Goal: Information Seeking & Learning: Learn about a topic

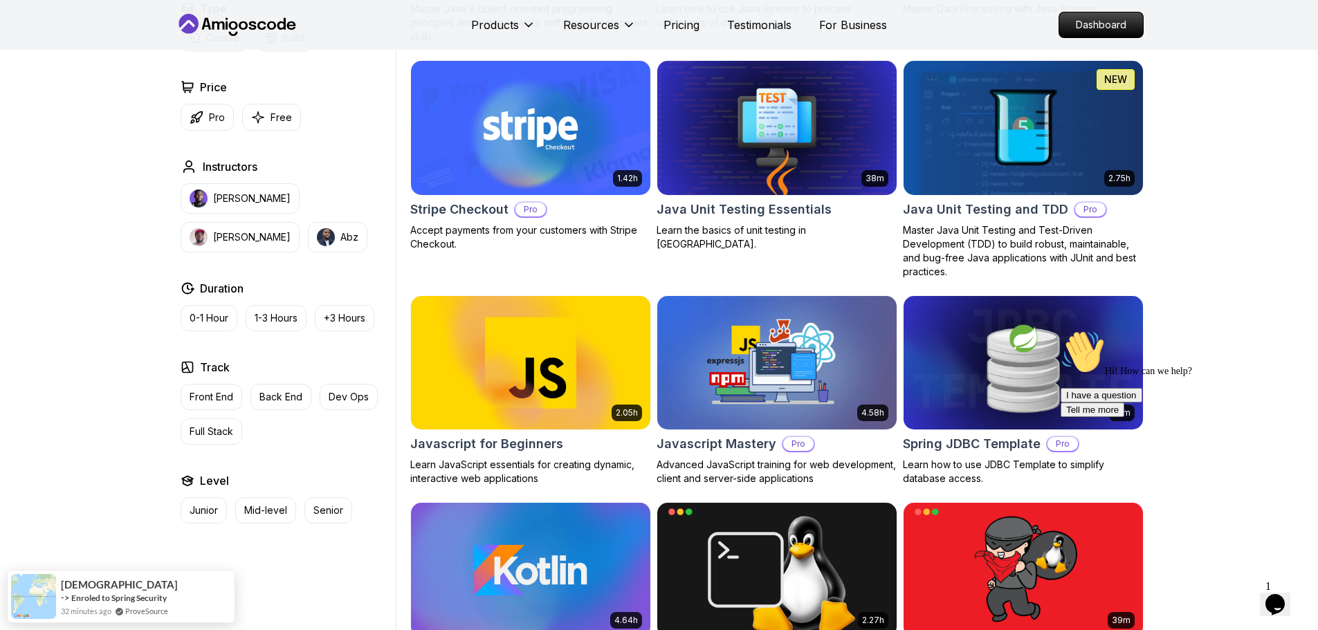
scroll to position [2490, 0]
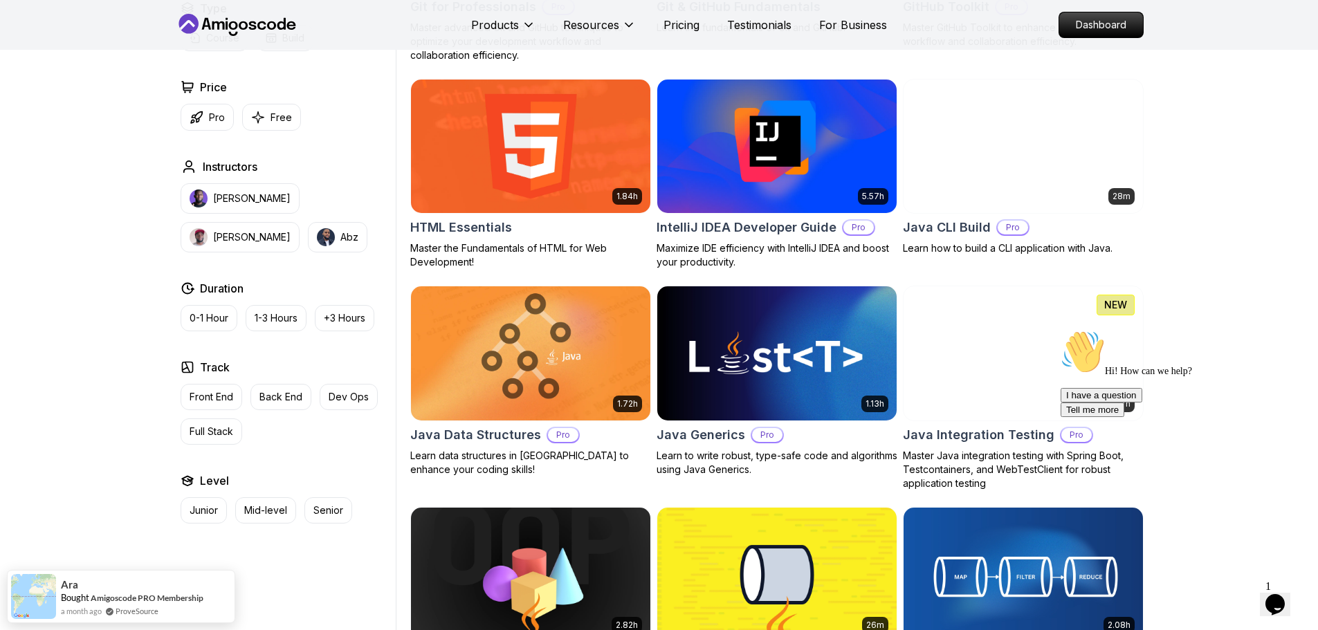
scroll to position [1660, 0]
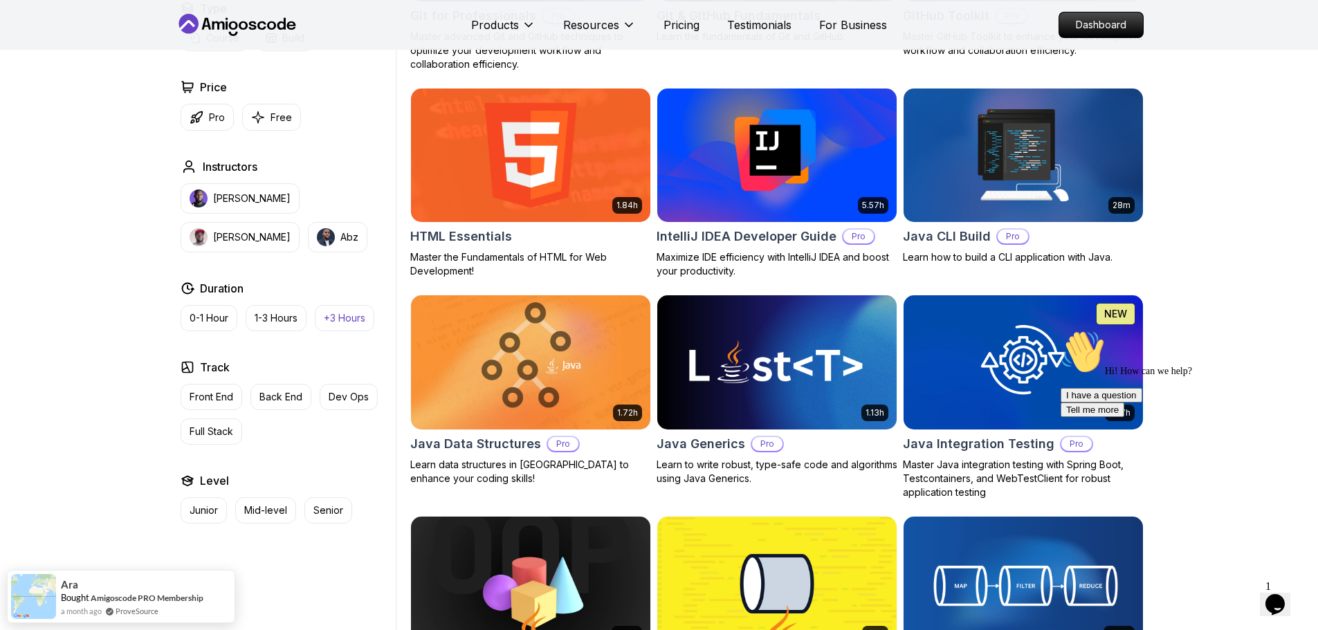
click at [338, 323] on p "+3 Hours" at bounding box center [345, 318] width 42 height 14
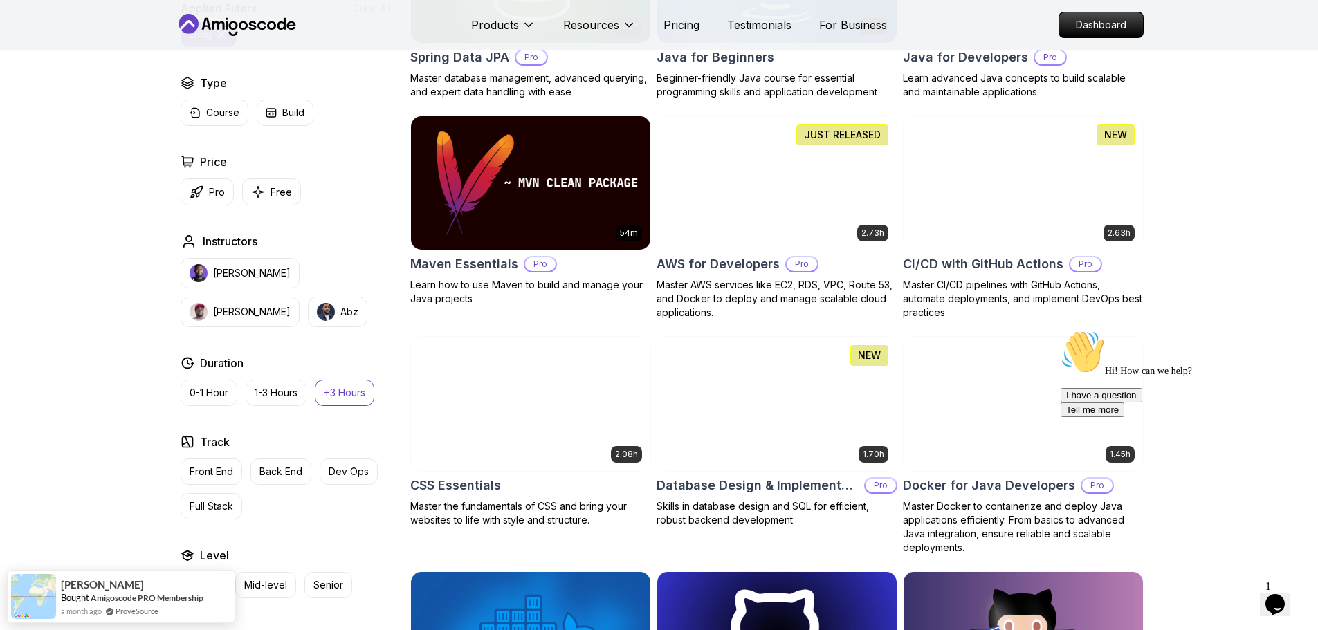
scroll to position [761, 0]
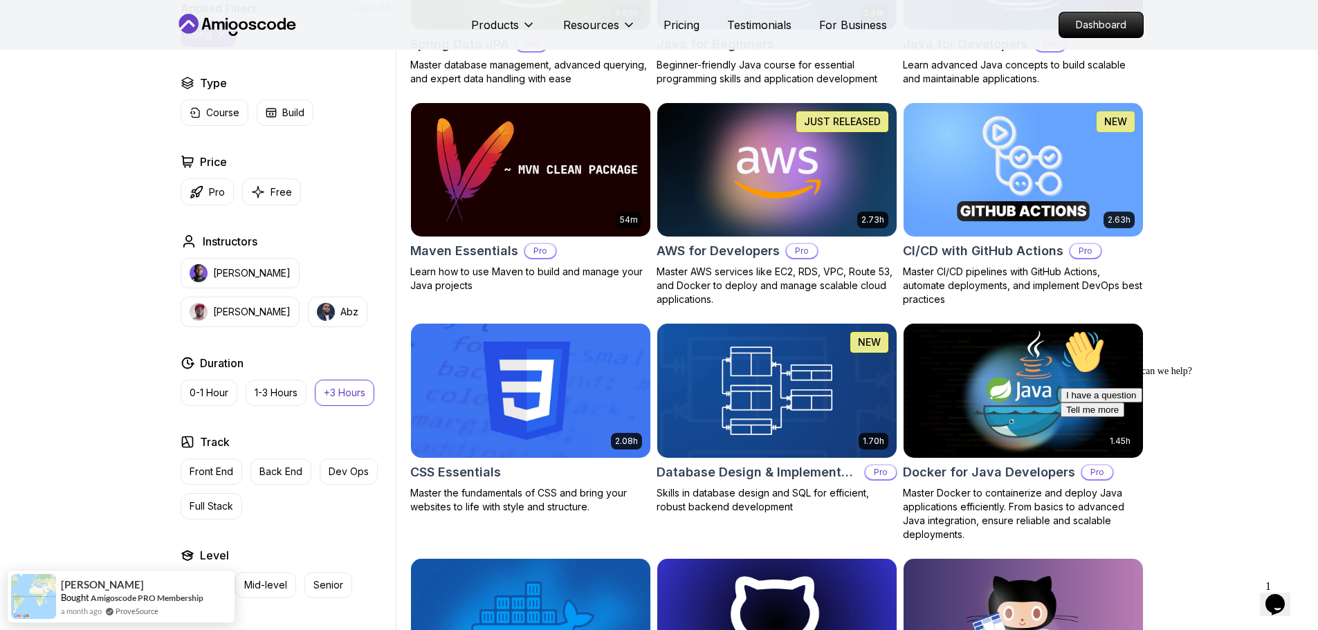
click at [817, 273] on p "Master AWS services like EC2, RDS, VPC, Route 53, and Docker to deploy and mana…" at bounding box center [776, 286] width 241 height 42
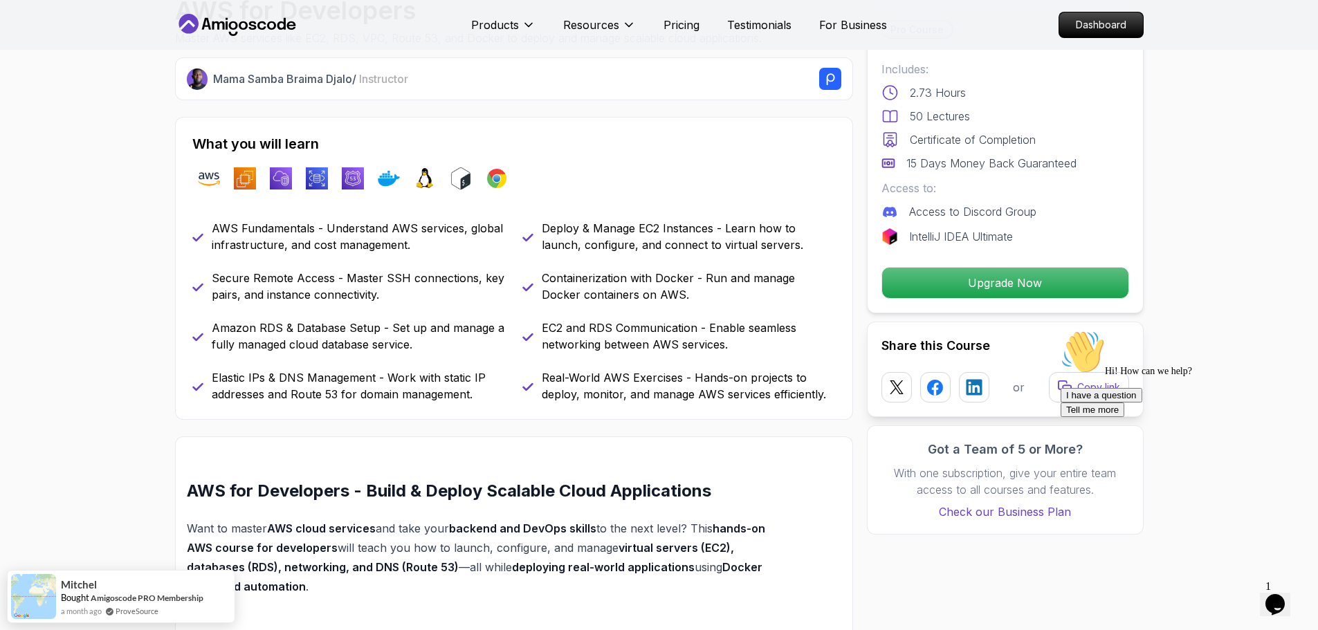
scroll to position [553, 0]
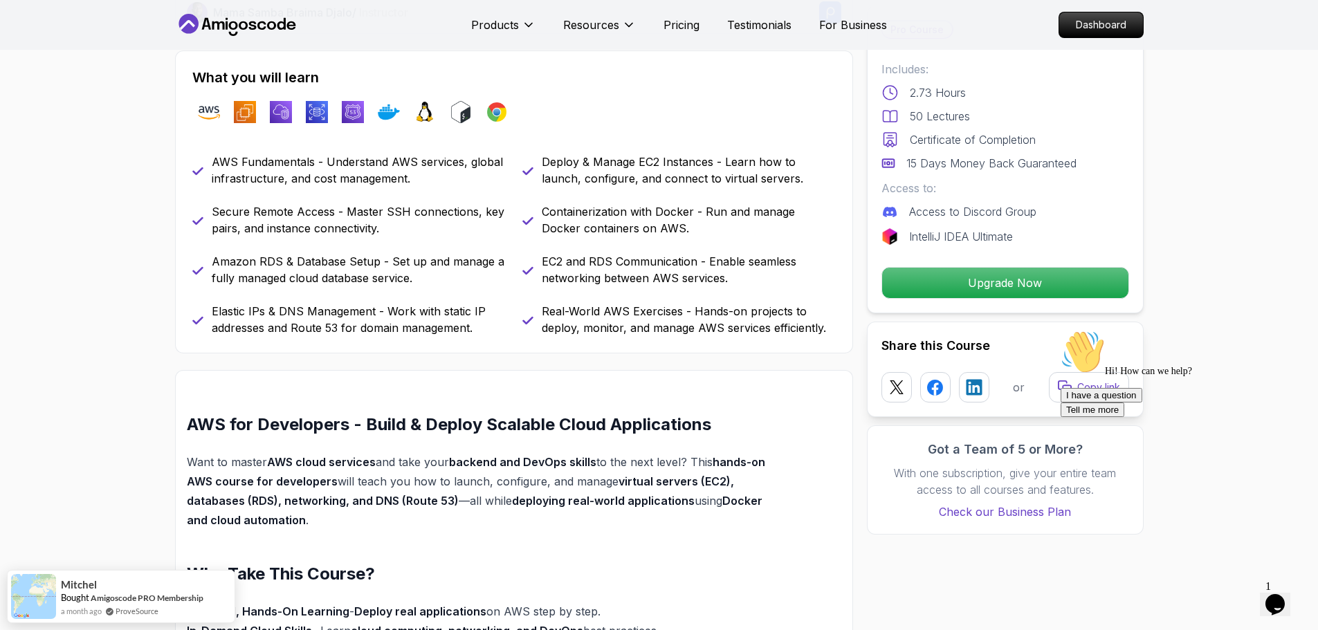
click at [706, 261] on p "EC2 and RDS Communication - Enable seamless networking between AWS services." at bounding box center [689, 269] width 294 height 33
click at [628, 211] on p "Containerization with Docker - Run and manage Docker containers on AWS." at bounding box center [689, 219] width 294 height 33
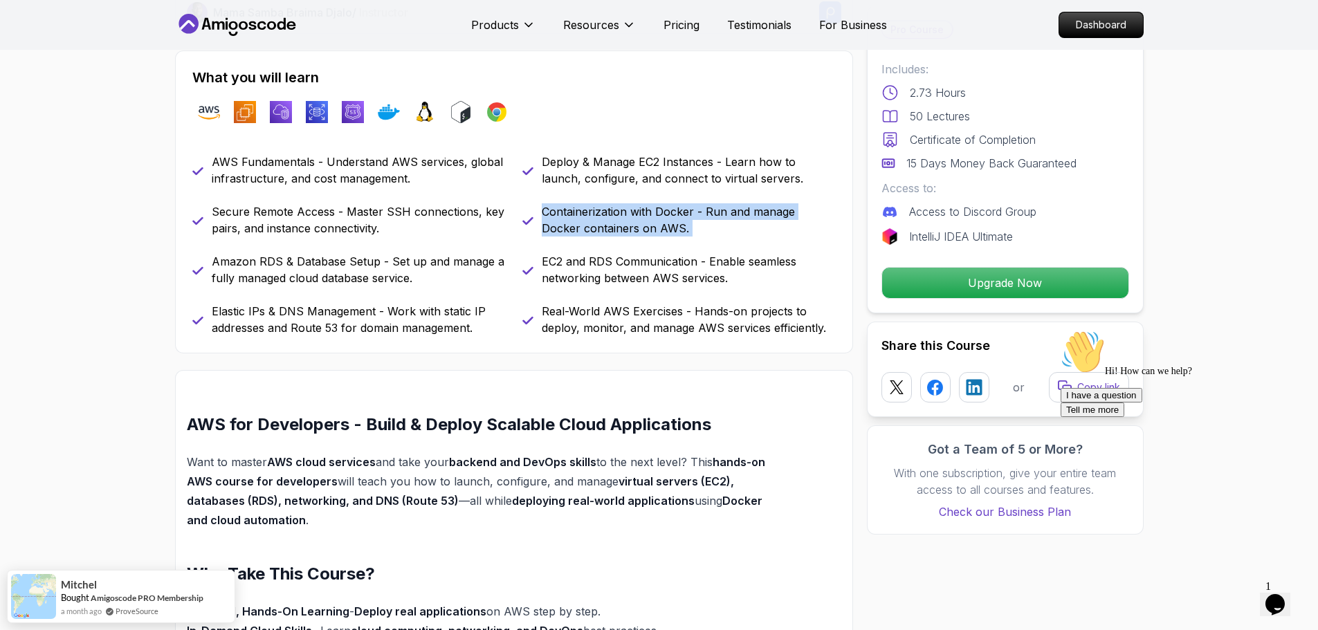
click at [628, 211] on p "Containerization with Docker - Run and manage Docker containers on AWS." at bounding box center [689, 219] width 294 height 33
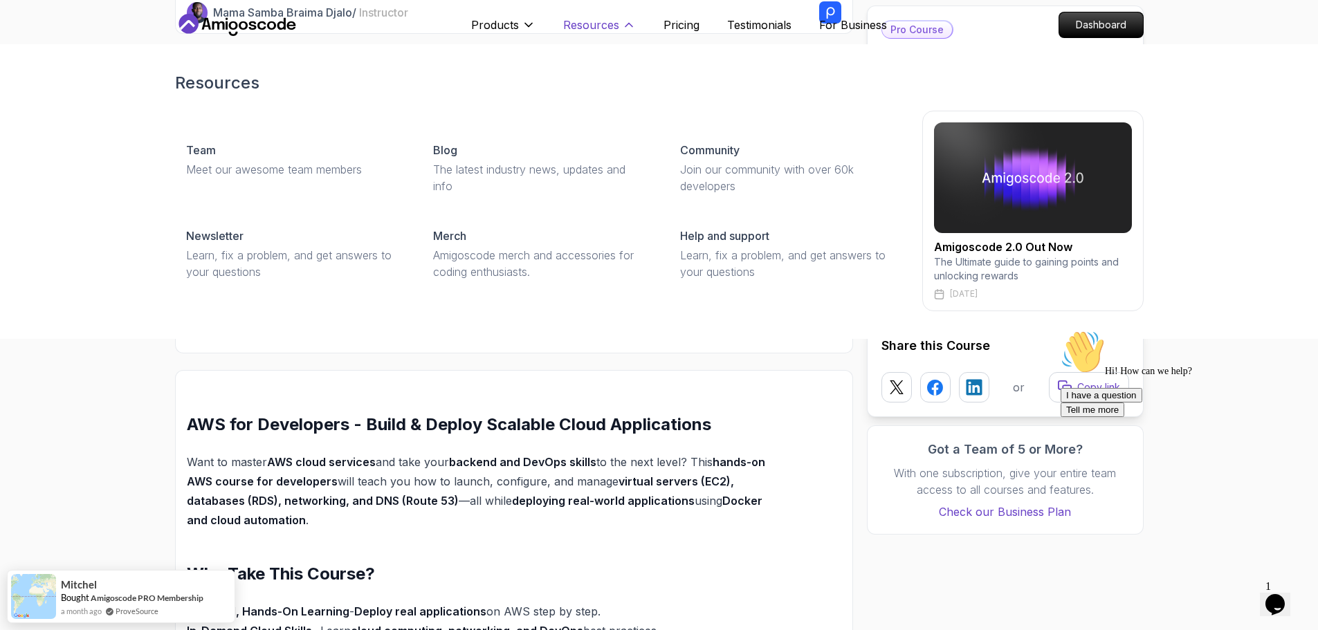
click at [609, 21] on p "Resources" at bounding box center [591, 25] width 56 height 17
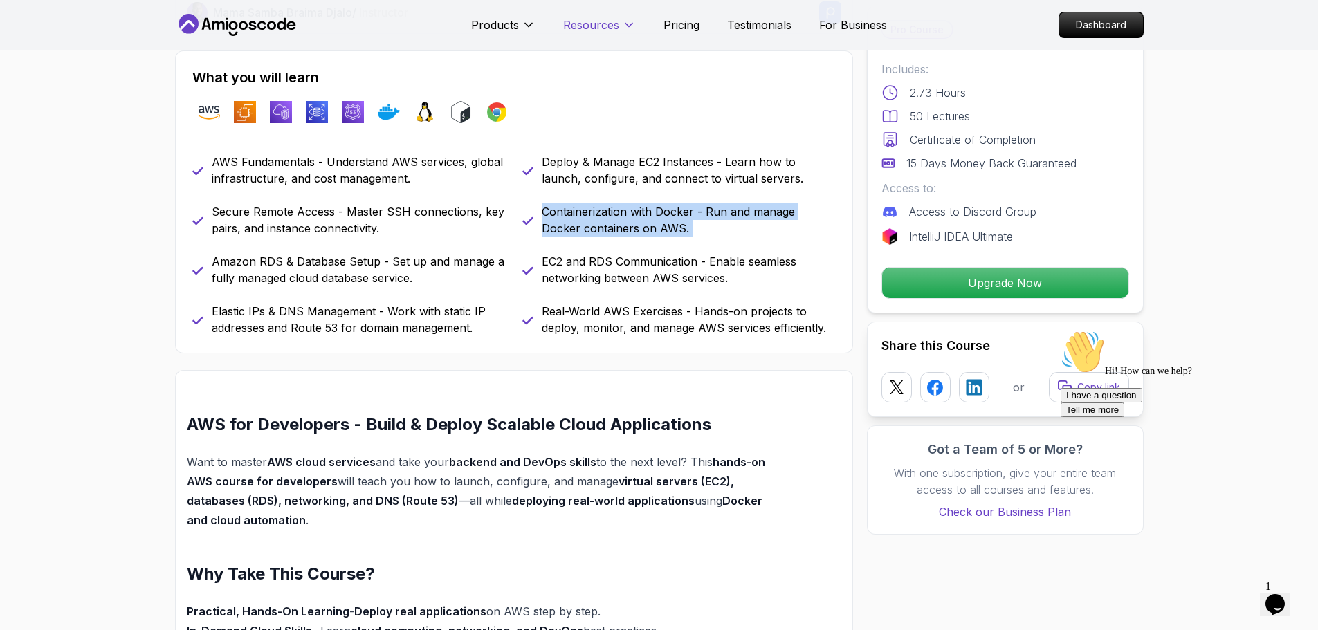
click at [613, 25] on p "Resources" at bounding box center [591, 25] width 56 height 17
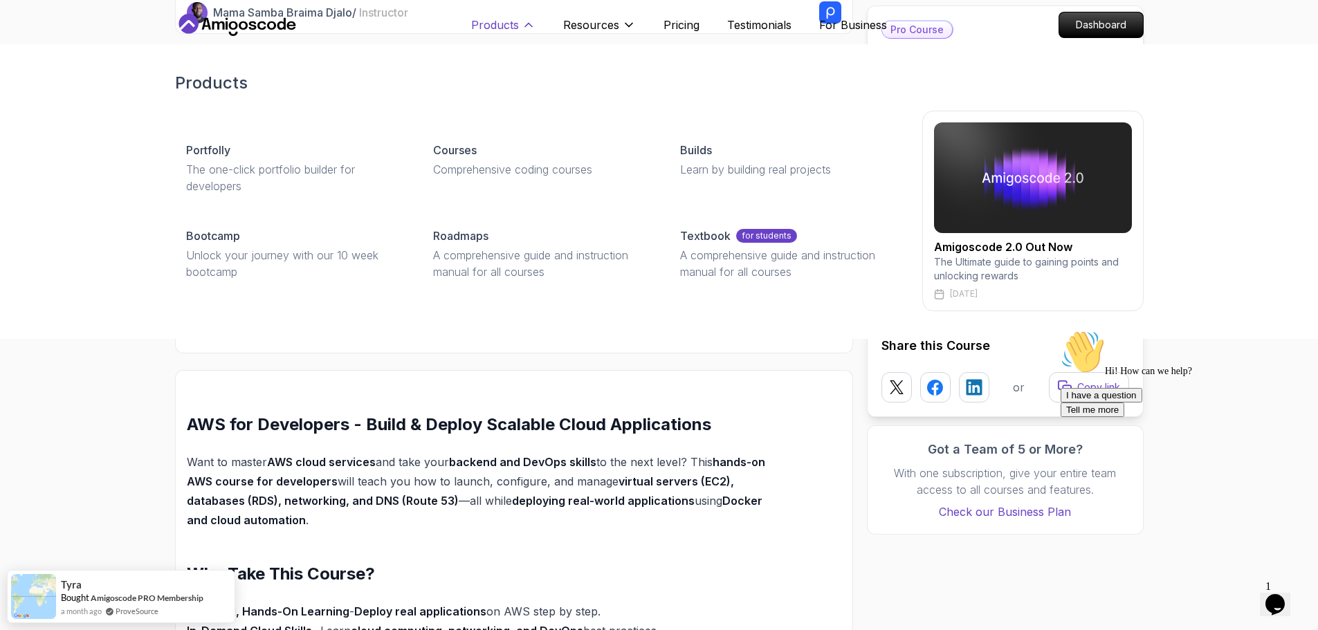
click at [500, 20] on p "Products" at bounding box center [495, 25] width 48 height 17
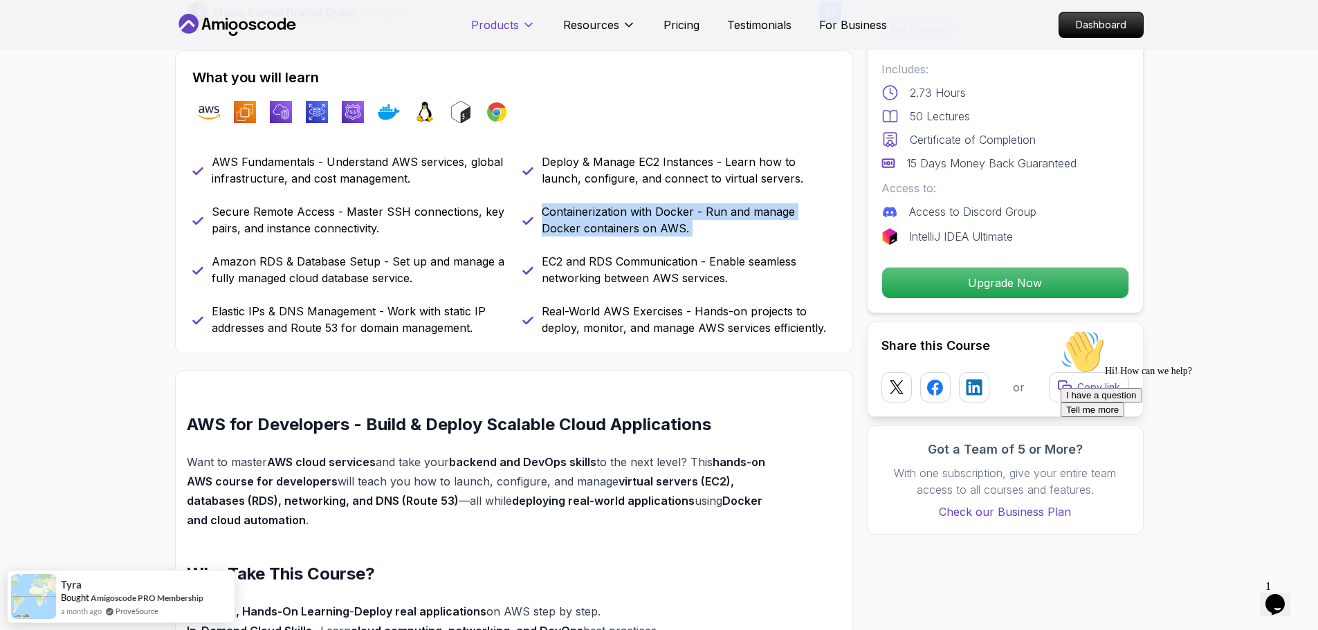
click at [499, 21] on p "Products" at bounding box center [495, 25] width 48 height 17
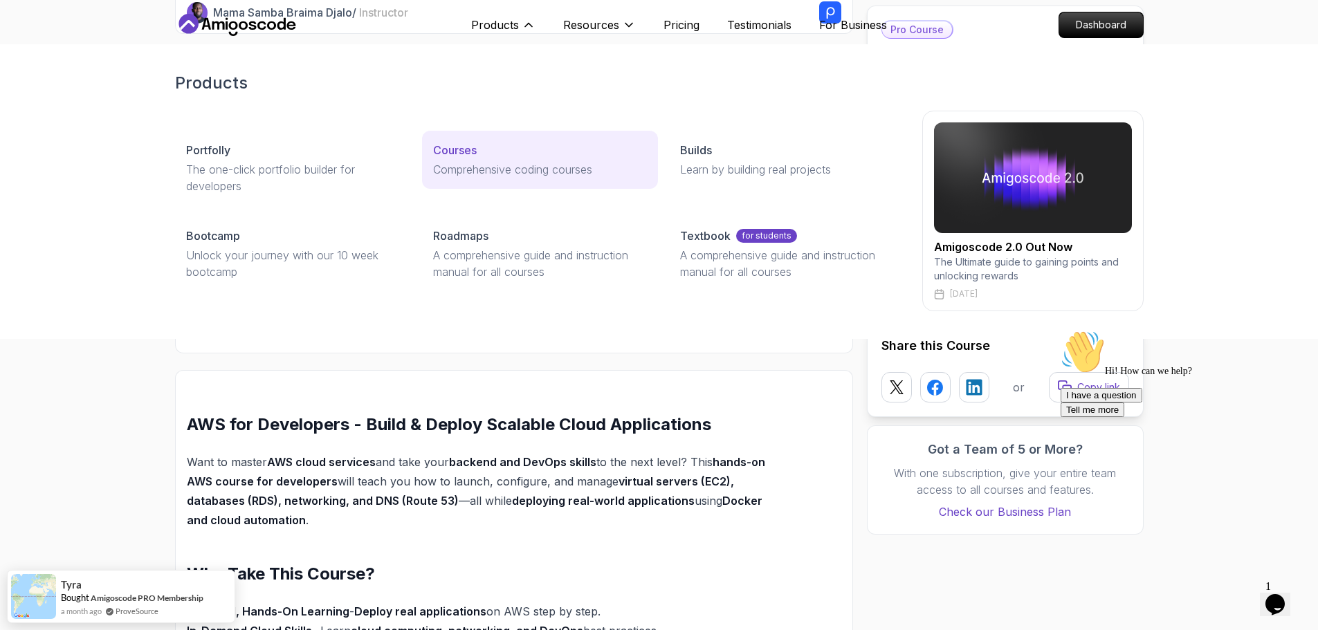
click at [454, 151] on p "Courses" at bounding box center [455, 150] width 44 height 17
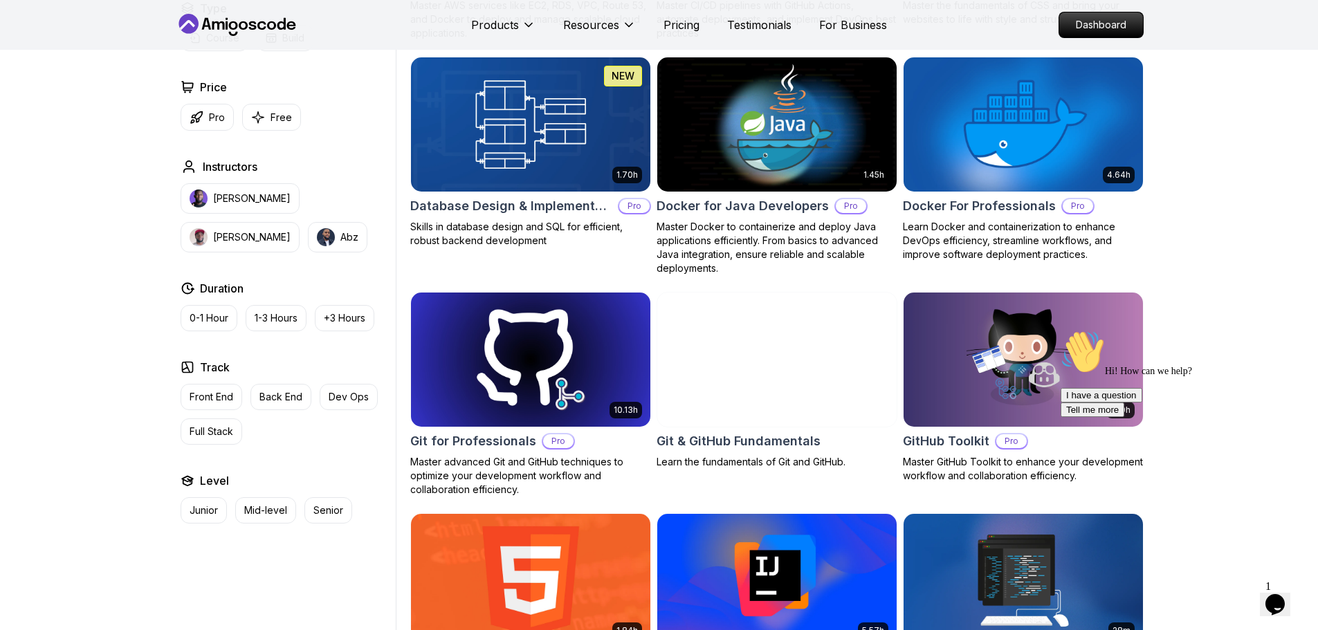
scroll to position [553, 0]
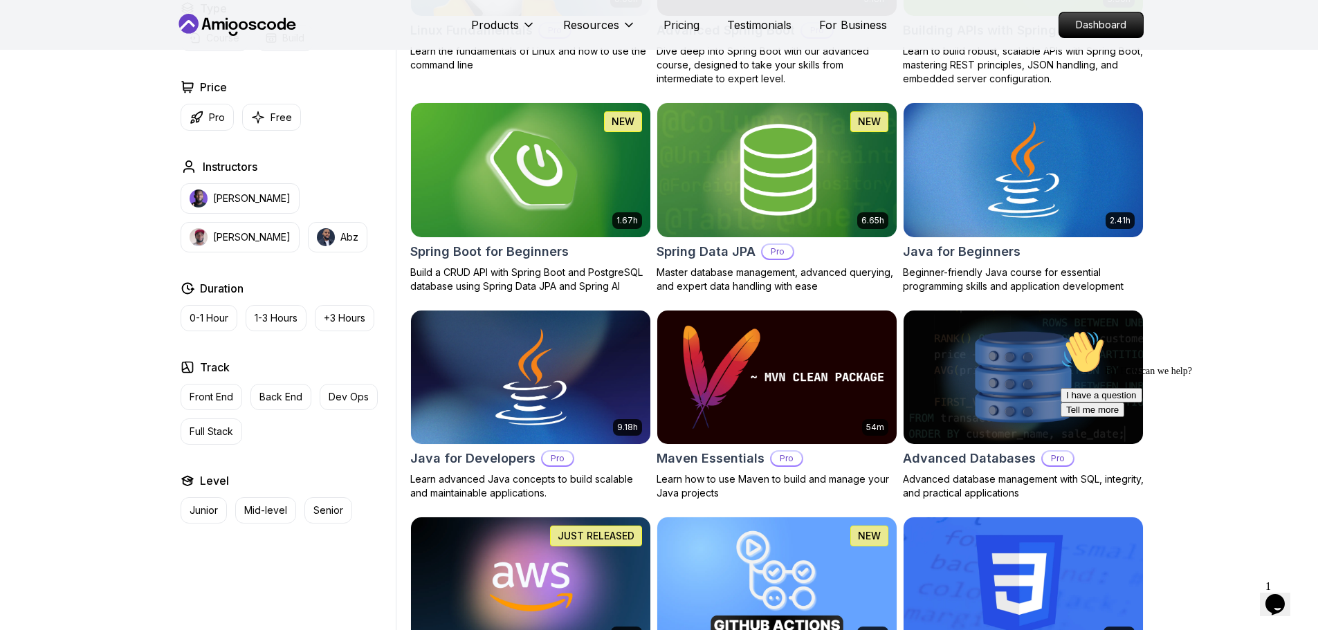
click at [510, 186] on img at bounding box center [530, 170] width 251 height 140
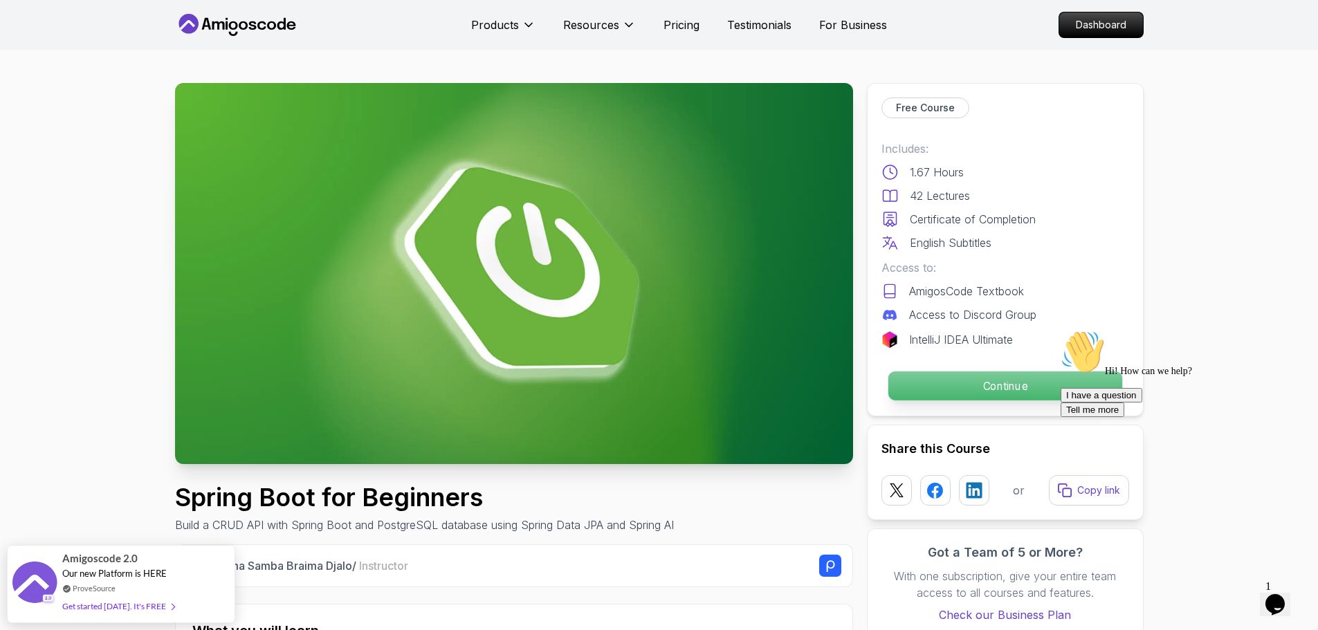
click at [993, 396] on p "Continue" at bounding box center [1004, 385] width 234 height 29
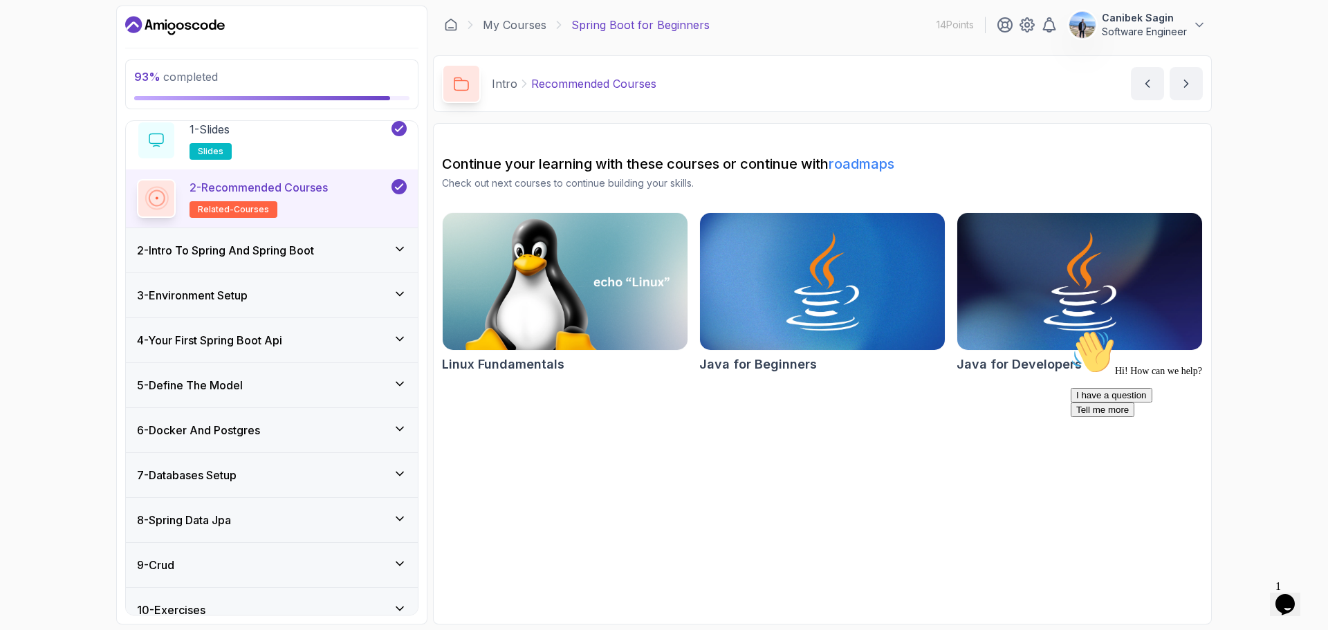
scroll to position [161, 0]
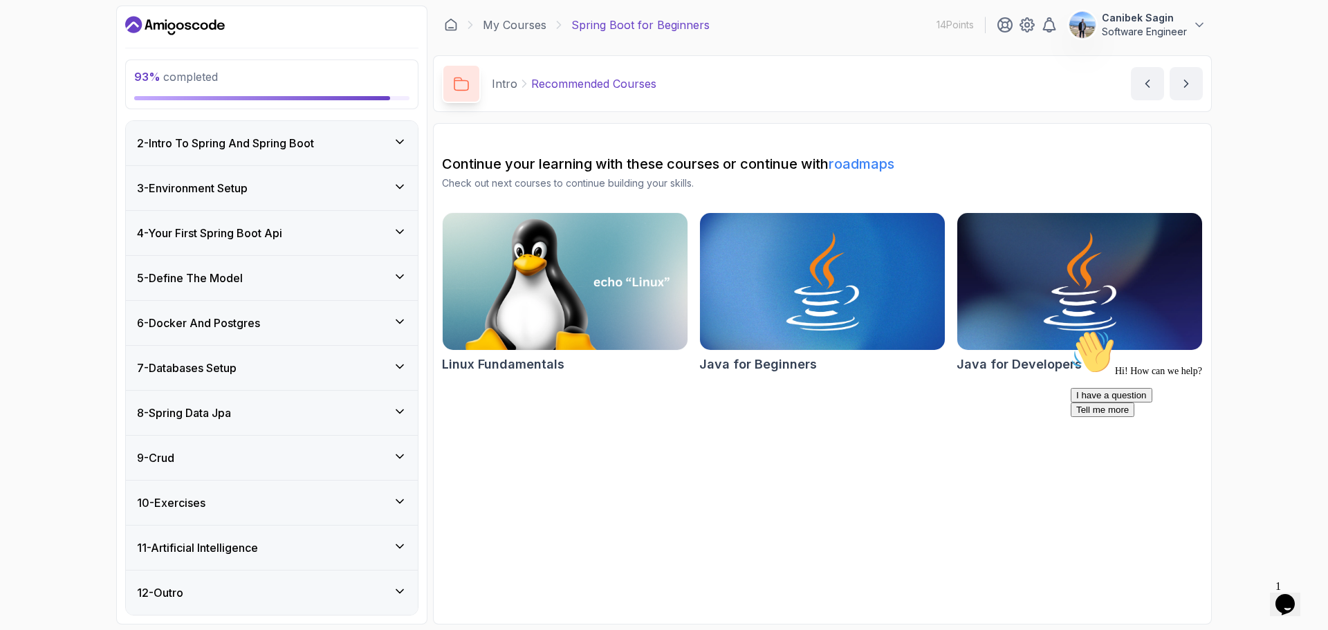
click at [385, 545] on div "11 - Artificial Intelligence" at bounding box center [272, 548] width 270 height 17
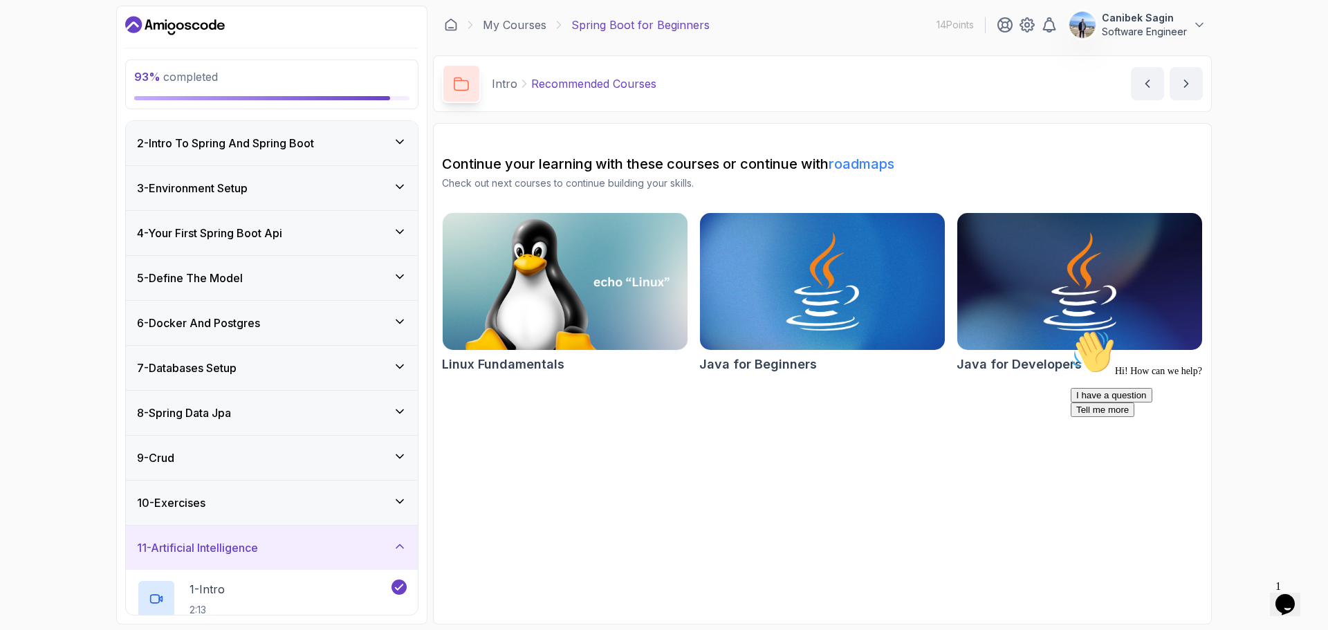
scroll to position [452, 0]
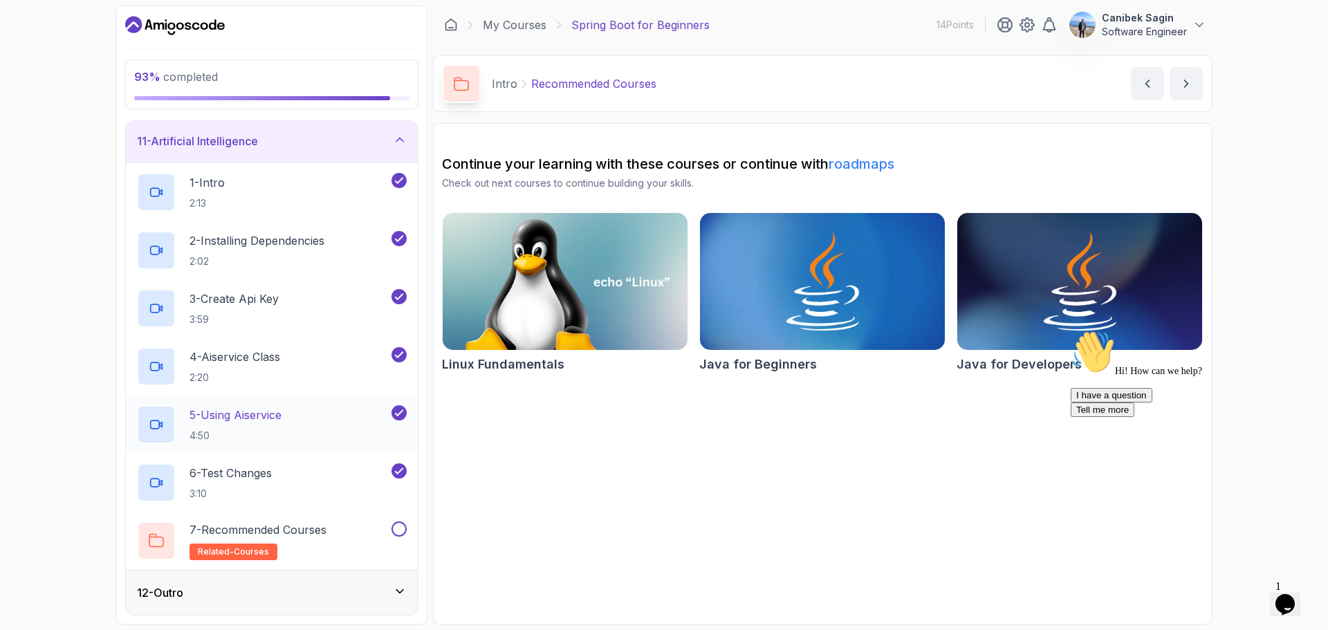
click at [267, 414] on p "5 - Using Aiservice" at bounding box center [236, 415] width 92 height 17
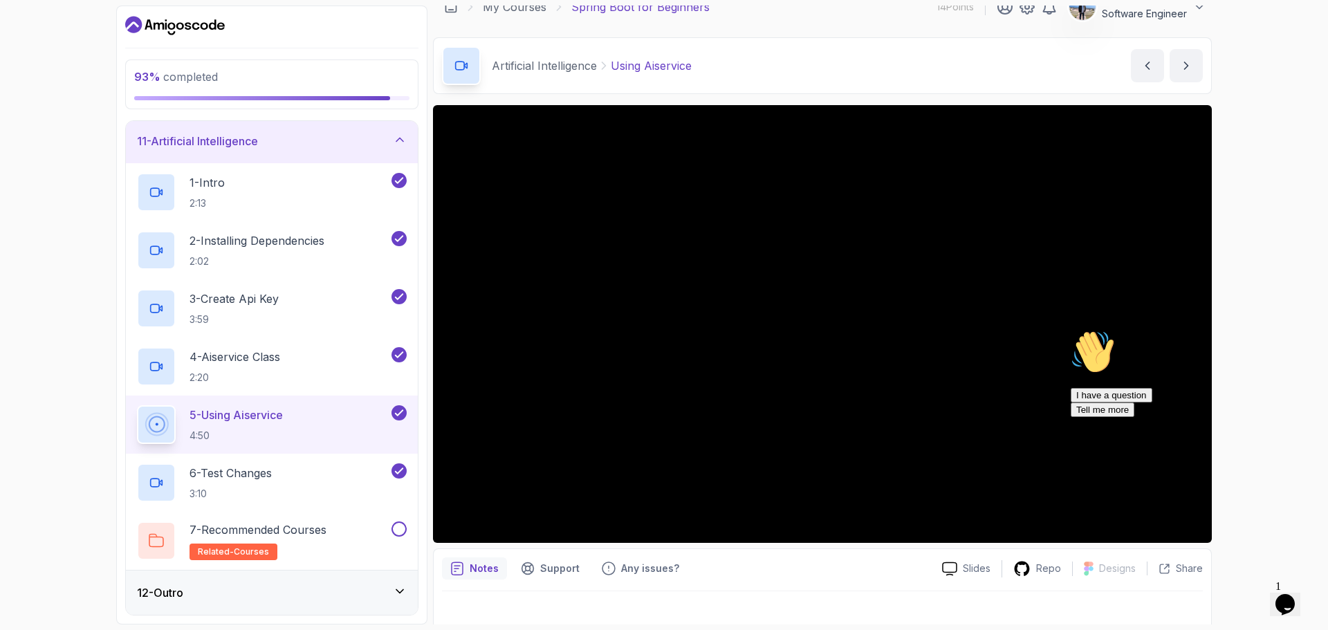
scroll to position [33, 0]
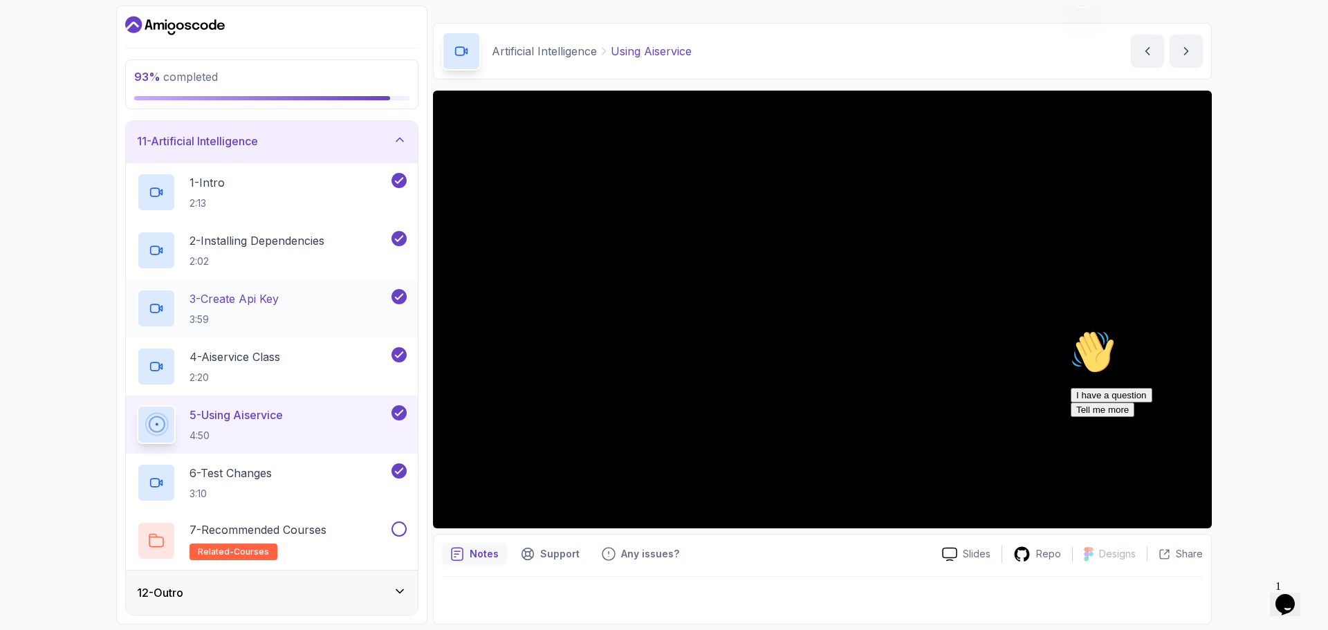
click at [256, 301] on p "3 - Create Api Key" at bounding box center [234, 299] width 89 height 17
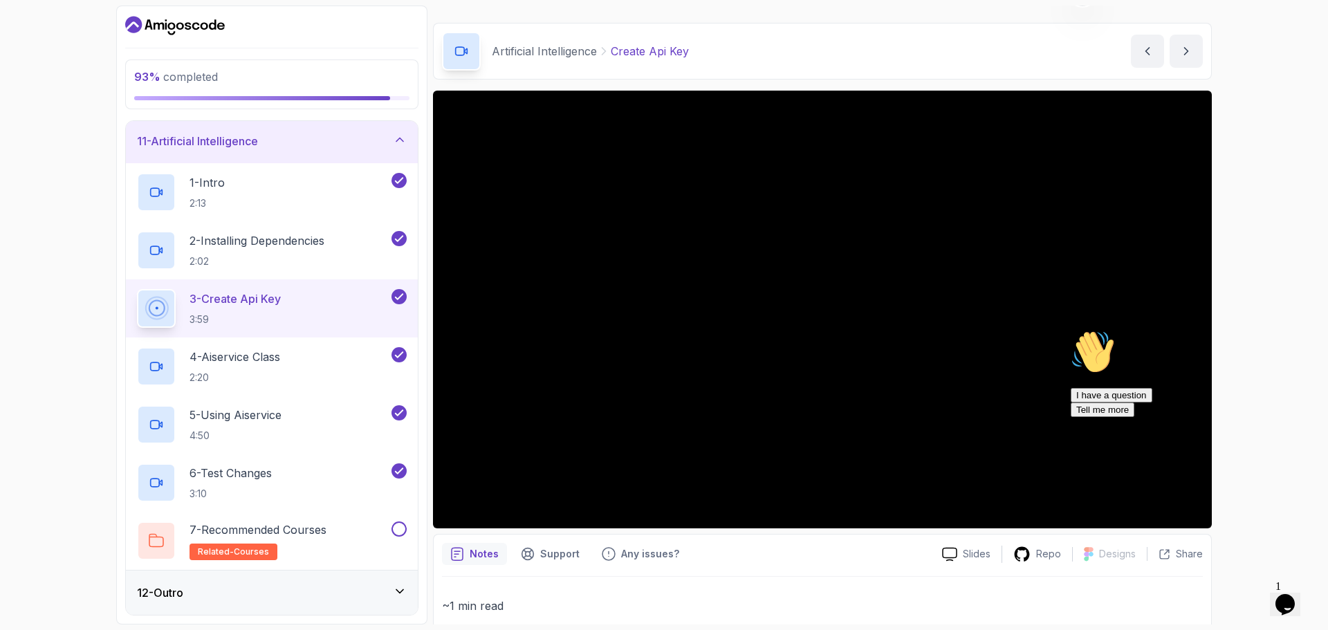
click at [723, 363] on div at bounding box center [822, 310] width 779 height 438
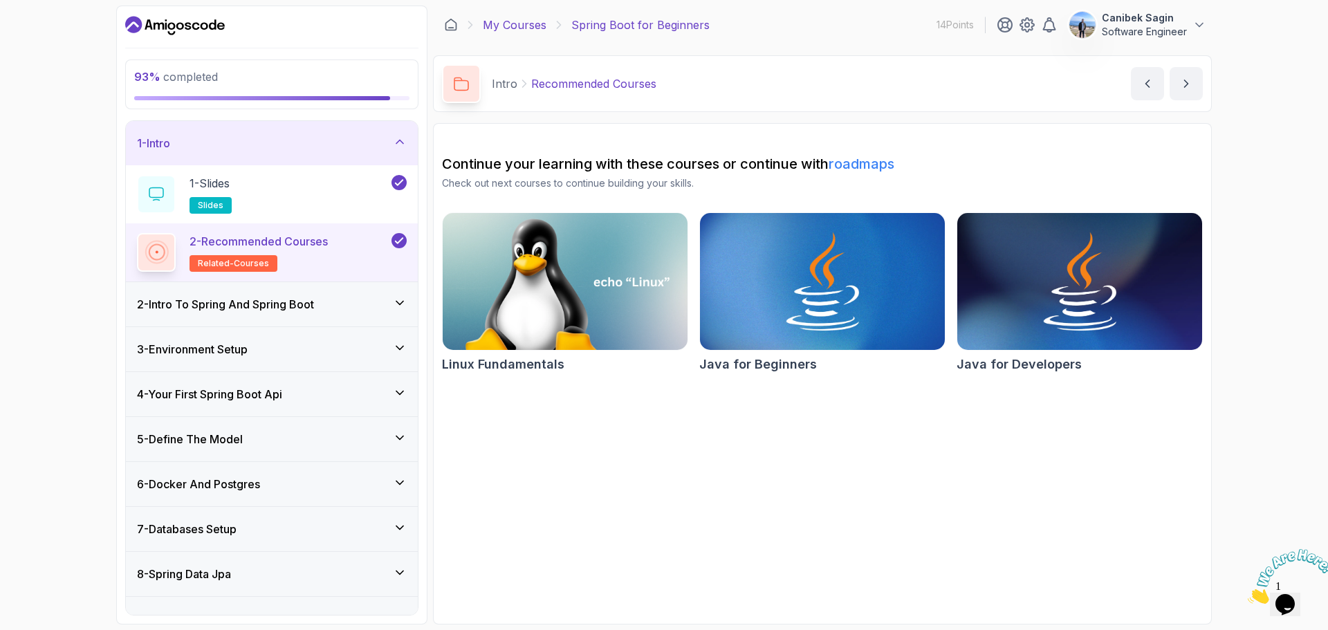
click at [503, 28] on link "My Courses" at bounding box center [515, 25] width 64 height 17
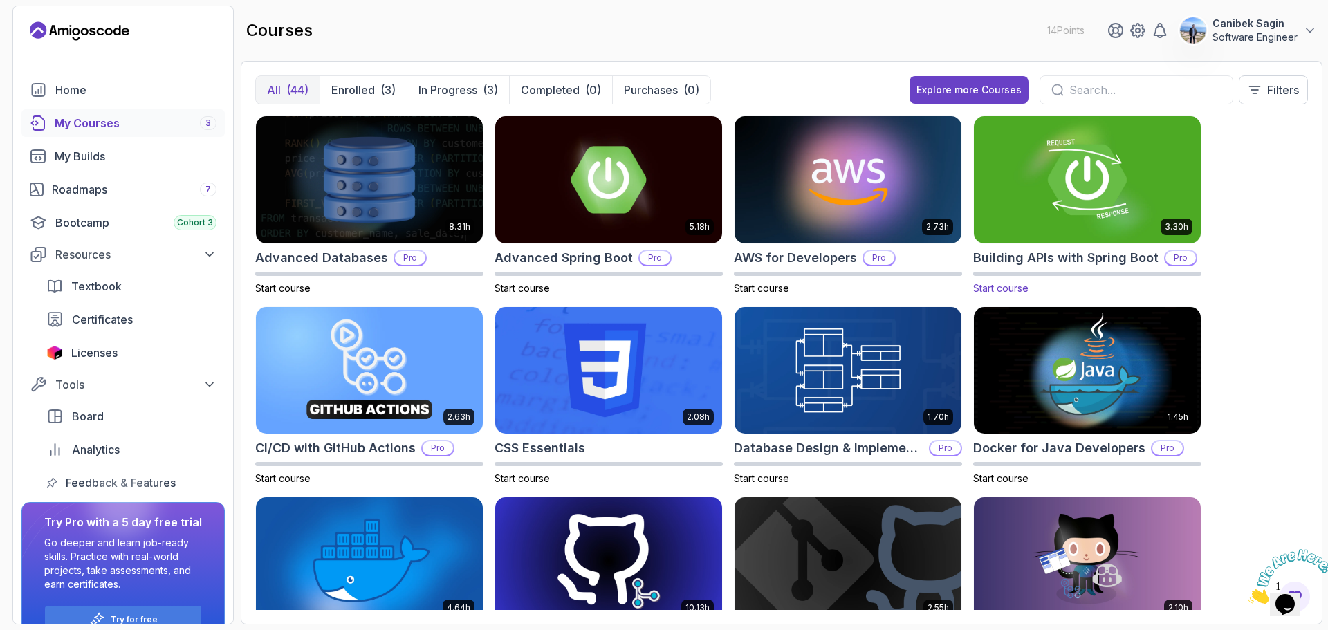
click at [1096, 173] on img at bounding box center [1087, 179] width 238 height 133
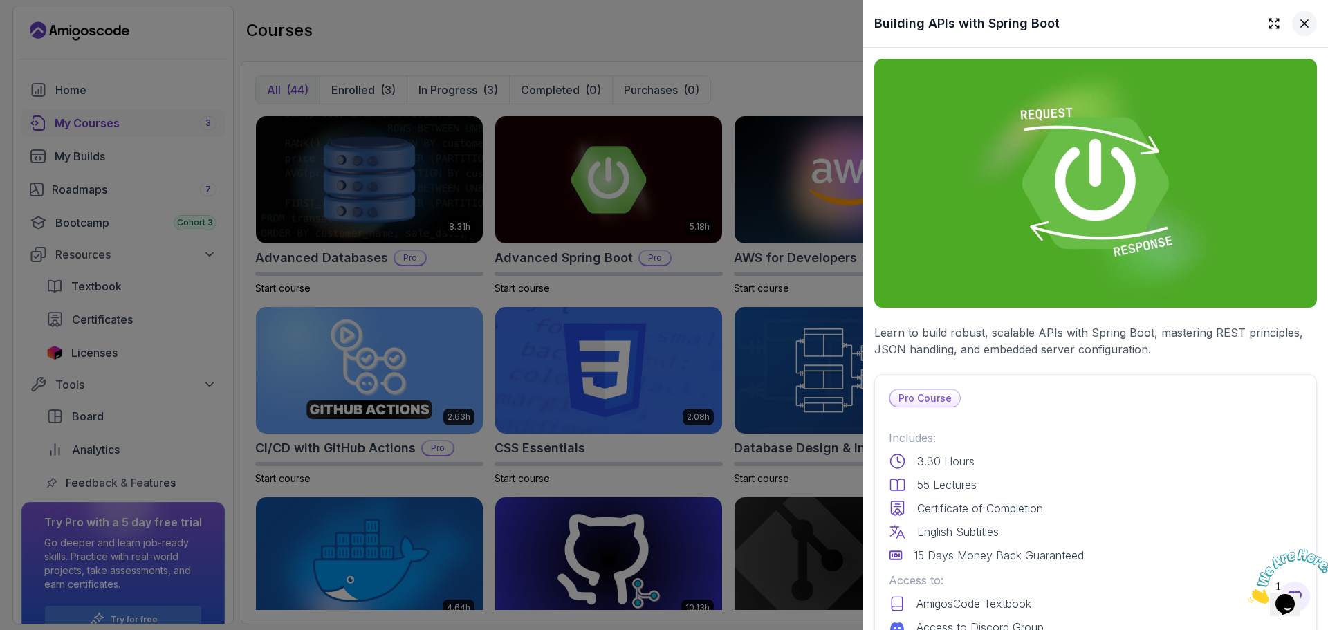
click at [1300, 18] on icon at bounding box center [1305, 24] width 14 height 14
